Goal: Submit feedback/report problem

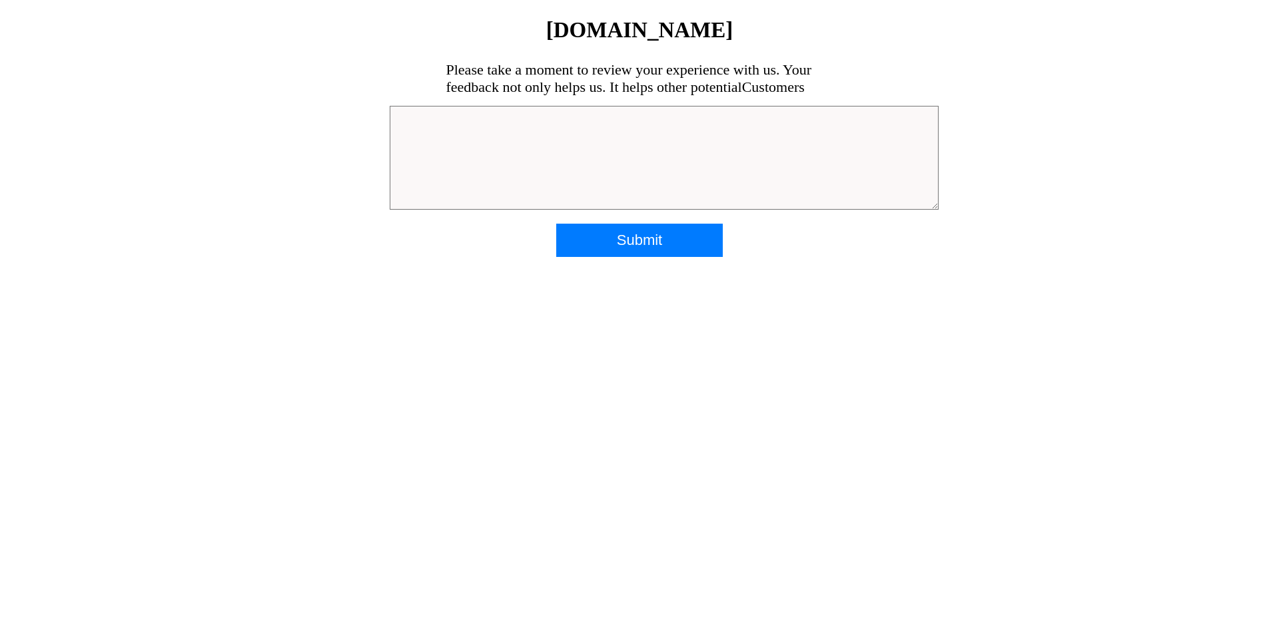
click at [482, 127] on textarea at bounding box center [664, 158] width 549 height 104
click at [653, 117] on textarea "Sorry, but know was in horrible shape. I'd be embarristed" at bounding box center [664, 158] width 549 height 104
click at [633, 121] on textarea "Sorry, but know was in horrible shape. I'd be embarristed" at bounding box center [664, 158] width 549 height 104
drag, startPoint x: 644, startPoint y: 114, endPoint x: 688, endPoint y: 116, distance: 44.0
click at [688, 116] on textarea "Sorry, but know was in horrible shape. I'd be embarristed" at bounding box center [664, 158] width 549 height 104
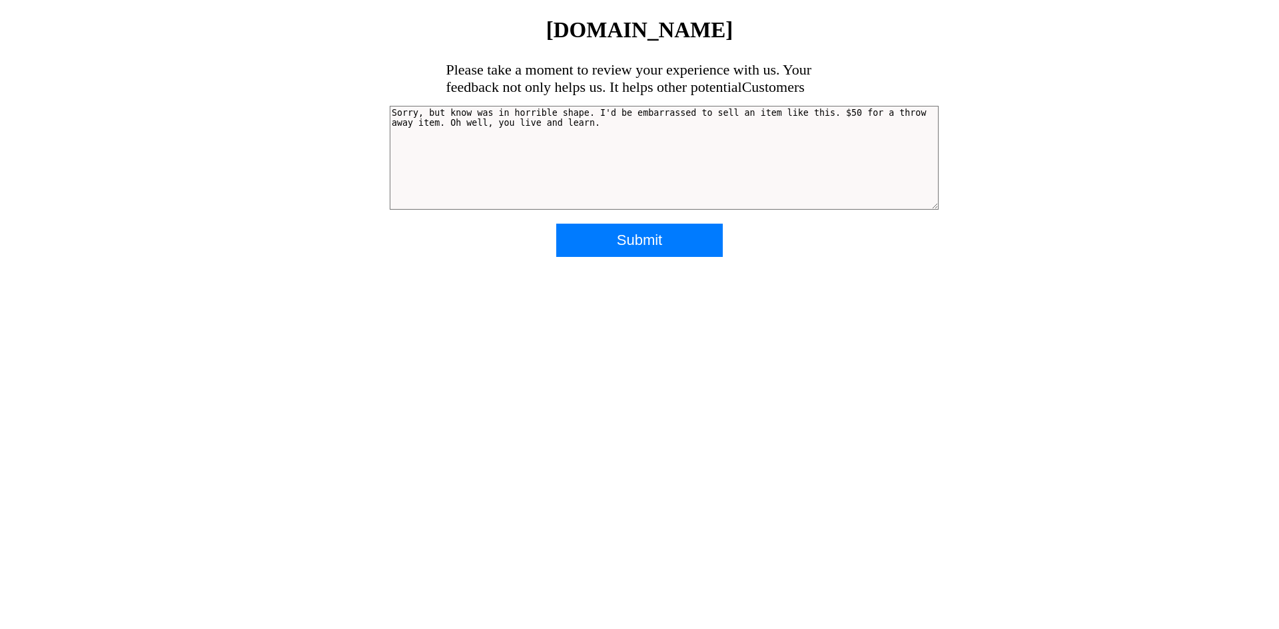
drag, startPoint x: 460, startPoint y: 112, endPoint x: 466, endPoint y: 113, distance: 6.7
click at [466, 113] on textarea "Sorry, but know was in horrible shape. I'd be embarrassed to sell an item like …" at bounding box center [664, 158] width 549 height 104
click at [576, 113] on textarea "Sorry, but knob was in horrible shape. I'd be embarrassed to sell an item like …" at bounding box center [664, 158] width 549 height 104
click at [708, 113] on textarea "Sorry, but knob was in horrible shape. I knew it was used but peopple yurn knob…" at bounding box center [664, 158] width 549 height 104
click at [709, 115] on textarea "Sorry, but knob was in horrible shape. I knew it was used but peopple yurn knob…" at bounding box center [664, 158] width 549 height 104
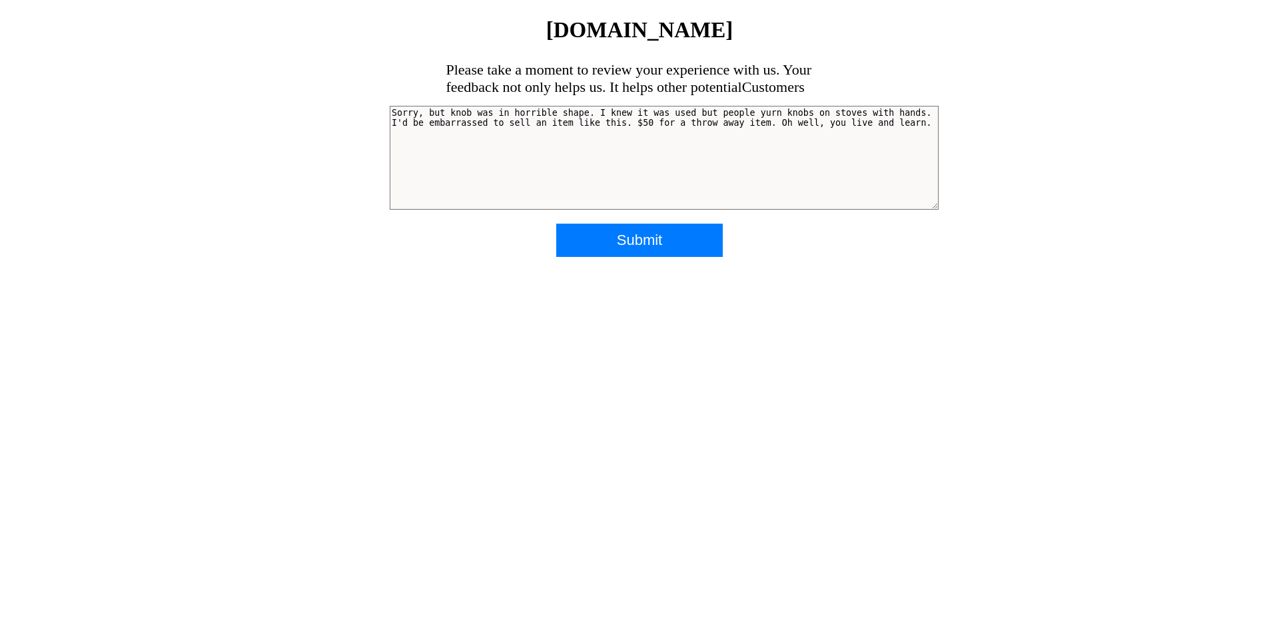
click at [728, 112] on textarea "Sorry, but knob was in horrible shape. I knew it was used but people yurn knobs…" at bounding box center [664, 158] width 549 height 104
click at [886, 113] on textarea "Sorry, but knob was in horrible shape. I knew it was used but people turn knobs…" at bounding box center [664, 158] width 549 height 104
click at [881, 114] on textarea "Sorry, but knob was in horrible shape. I knew it was used but people turn knobs…" at bounding box center [664, 158] width 549 height 104
drag, startPoint x: 671, startPoint y: 124, endPoint x: 762, endPoint y: 123, distance: 90.6
click at [762, 123] on textarea "Sorry, but knob was in horrible shape. I knew it was used but people turn knobs…" at bounding box center [664, 158] width 549 height 104
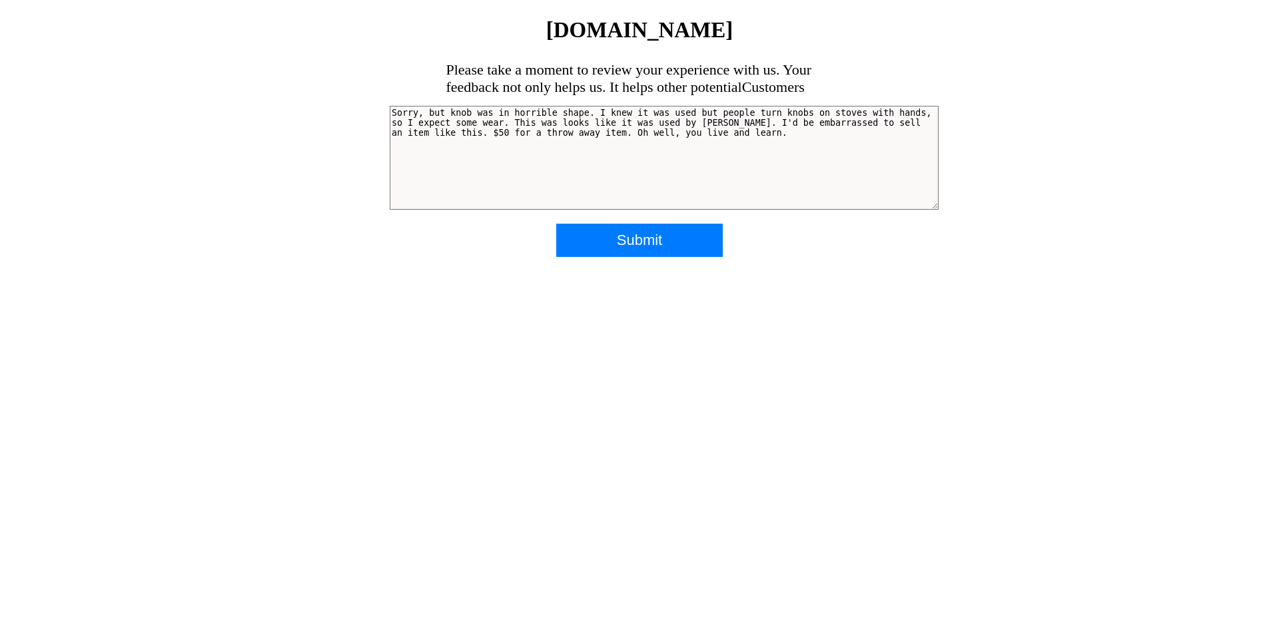
paste textarea "[PERSON_NAME]"
click at [669, 124] on textarea "Sorry, but knob was in horrible shape. I knew it was used but people turn knobs…" at bounding box center [664, 158] width 549 height 104
click at [771, 123] on textarea "Sorry, but knob was in horrible shape. I knew it was used but people turn knobs…" at bounding box center [664, 158] width 549 height 104
drag, startPoint x: 543, startPoint y: 122, endPoint x: 527, endPoint y: 122, distance: 16.0
click at [527, 122] on textarea "Sorry, but knob was in horrible shape. I knew it was used but people turn knobs…" at bounding box center [664, 158] width 549 height 104
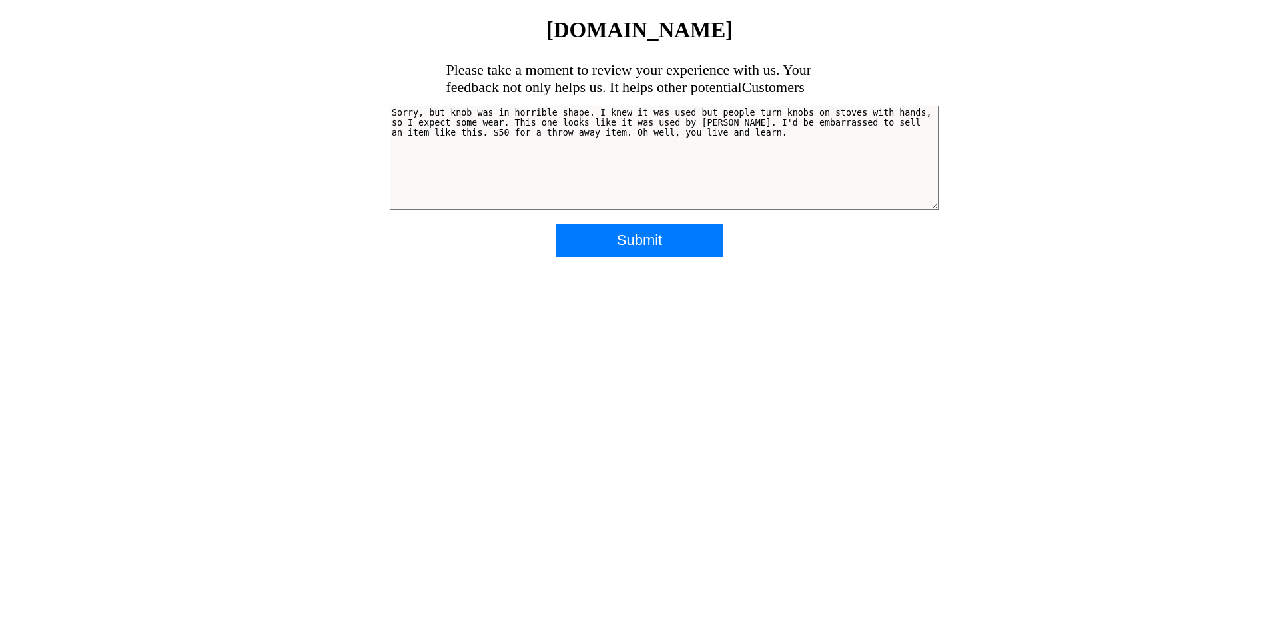
click at [772, 123] on textarea "Sorry, but knob was in horrible shape. I knew it was used but people turn knobs…" at bounding box center [664, 158] width 549 height 104
type textarea "Sorry, but knob was in horrible shape. I knew it was used but people turn knobs…"
click at [617, 238] on input "Submit" at bounding box center [639, 240] width 166 height 33
